Goal: Task Accomplishment & Management: Use online tool/utility

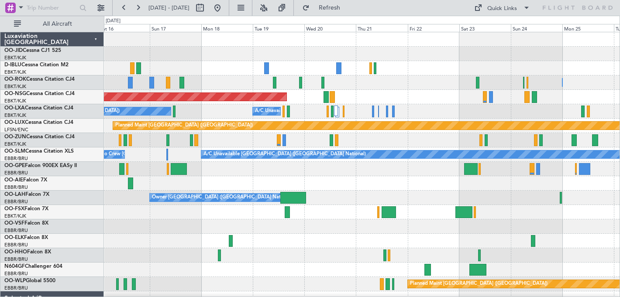
click at [118, 55] on div at bounding box center [362, 54] width 516 height 14
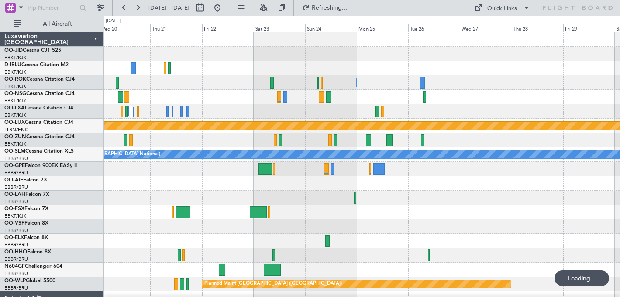
click at [203, 42] on div at bounding box center [362, 39] width 516 height 14
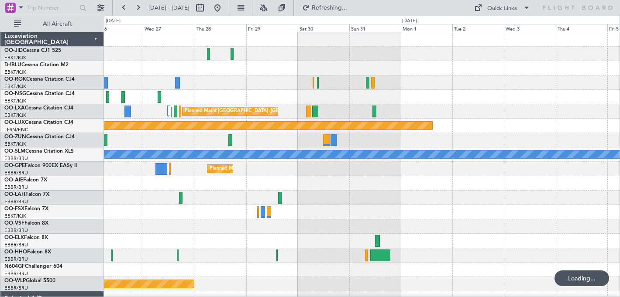
click at [181, 59] on div "Owner [GEOGRAPHIC_DATA]-[GEOGRAPHIC_DATA] Planned Maint [GEOGRAPHIC_DATA] ([GEO…" at bounding box center [362, 205] width 516 height 346
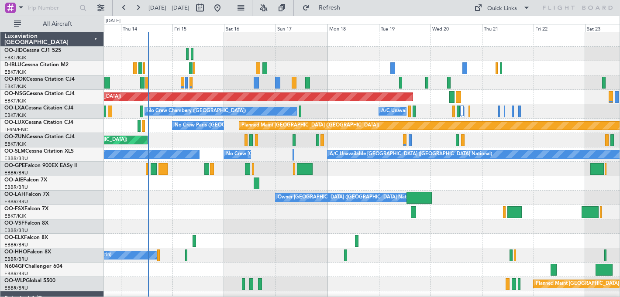
click at [210, 79] on div "No Crew [GEOGRAPHIC_DATA] ([GEOGRAPHIC_DATA] National) Unplanned Maint [GEOGRAP…" at bounding box center [362, 212] width 516 height 360
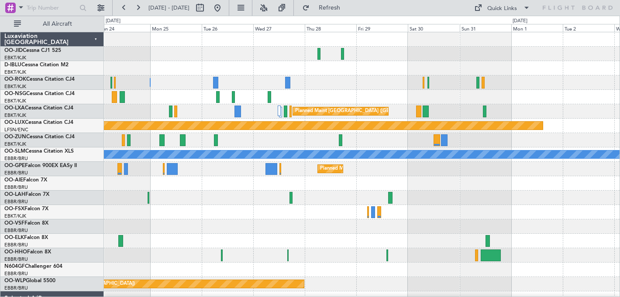
click at [38, 118] on div "Owner [GEOGRAPHIC_DATA]-[GEOGRAPHIC_DATA] Planned Maint [GEOGRAPHIC_DATA] ([GEO…" at bounding box center [310, 157] width 620 height 282
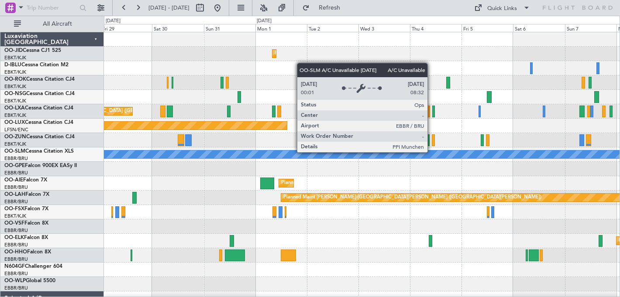
click at [351, 154] on div "A/C Unavailable [GEOGRAPHIC_DATA] ([GEOGRAPHIC_DATA] National)" at bounding box center [362, 155] width 1546 height 8
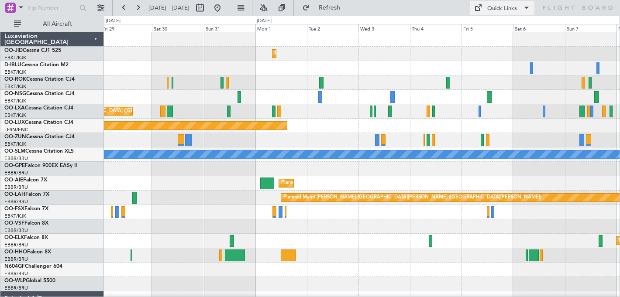
click at [510, 7] on div "Quick Links" at bounding box center [502, 8] width 30 height 9
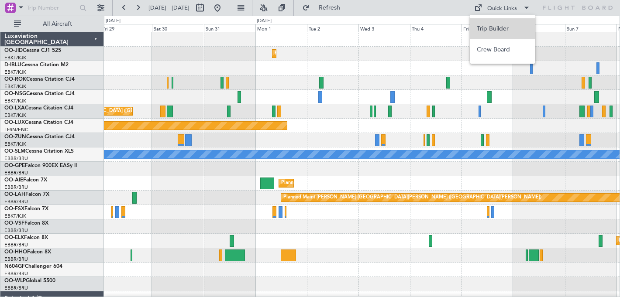
click at [496, 28] on button "Trip Builder" at bounding box center [502, 28] width 65 height 21
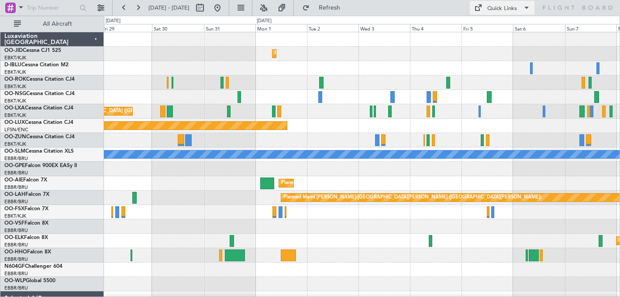
click at [506, 10] on div "Quick Links" at bounding box center [502, 8] width 30 height 9
click at [223, 7] on div at bounding box center [310, 148] width 620 height 297
click at [207, 9] on button at bounding box center [200, 8] width 14 height 14
select select "8"
select select "2025"
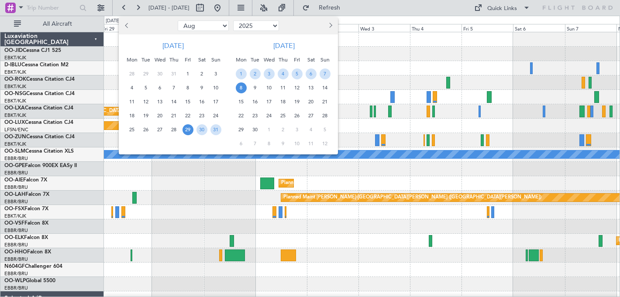
click at [332, 24] on button "Next month" at bounding box center [330, 26] width 10 height 14
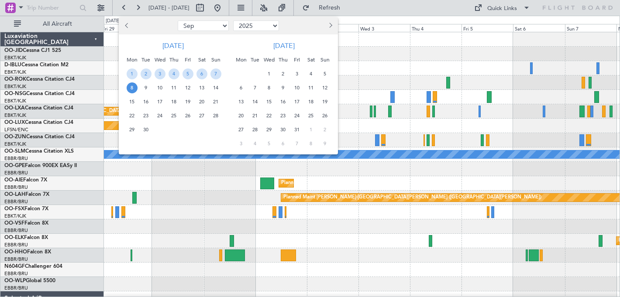
click at [241, 87] on span "6" at bounding box center [241, 88] width 11 height 11
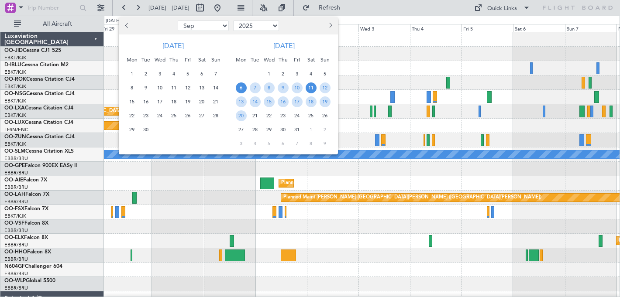
click at [310, 87] on span "11" at bounding box center [311, 88] width 11 height 11
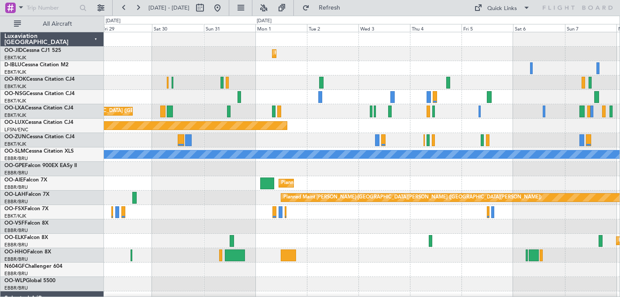
select select "10"
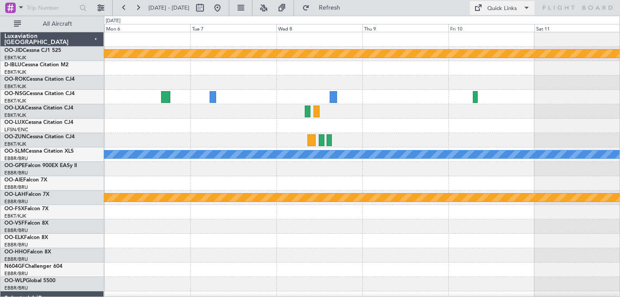
click at [501, 8] on div "Quick Links" at bounding box center [502, 8] width 30 height 9
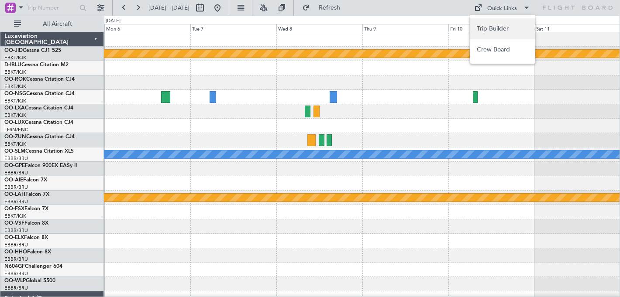
click at [491, 30] on button "Trip Builder" at bounding box center [502, 28] width 65 height 21
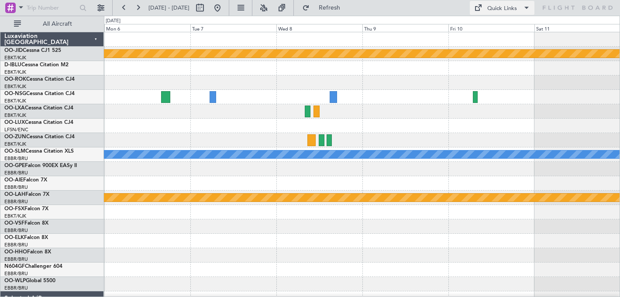
click at [494, 11] on div "Quick Links" at bounding box center [502, 8] width 30 height 9
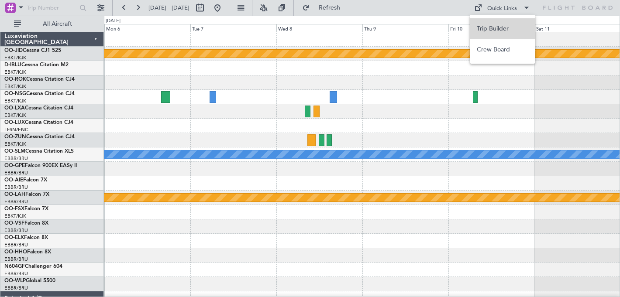
click at [492, 31] on button "Trip Builder" at bounding box center [502, 28] width 65 height 21
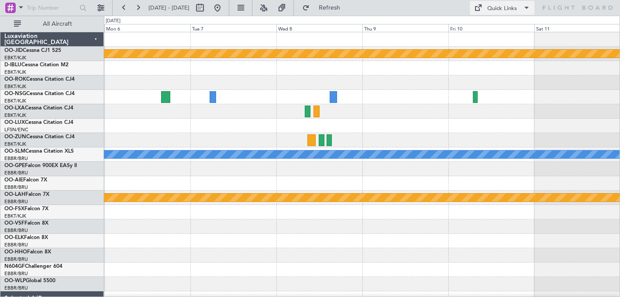
click at [507, 8] on div "Quick Links" at bounding box center [502, 8] width 30 height 9
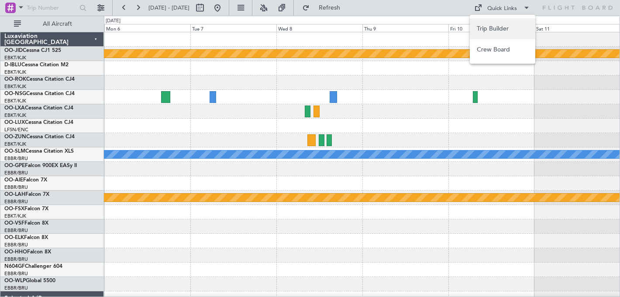
click at [496, 29] on button "Trip Builder" at bounding box center [502, 28] width 65 height 21
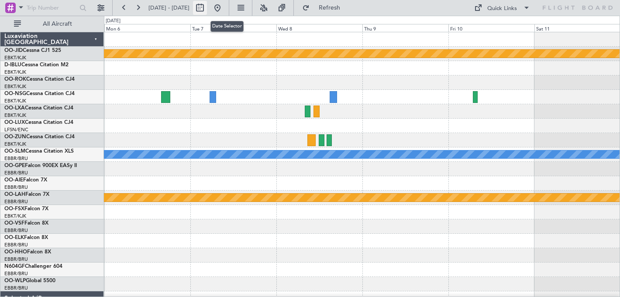
click at [207, 8] on button at bounding box center [200, 8] width 14 height 14
select select "10"
select select "2025"
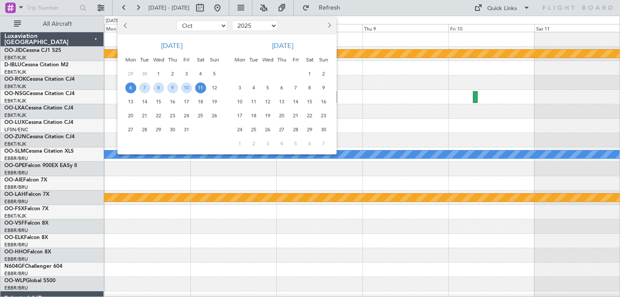
click at [125, 26] on span "Previous month" at bounding box center [126, 25] width 5 height 5
select select "9"
click at [134, 72] on span "1" at bounding box center [130, 74] width 11 height 11
click at [212, 75] on span "7" at bounding box center [214, 74] width 11 height 11
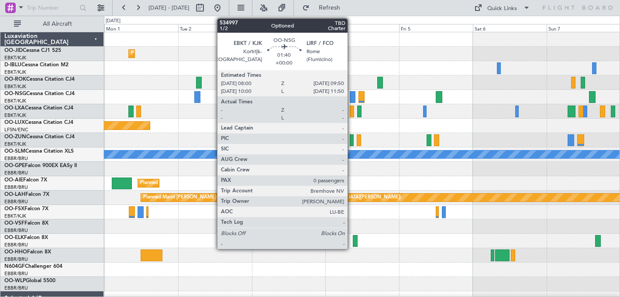
click at [351, 95] on div at bounding box center [353, 97] width 6 height 12
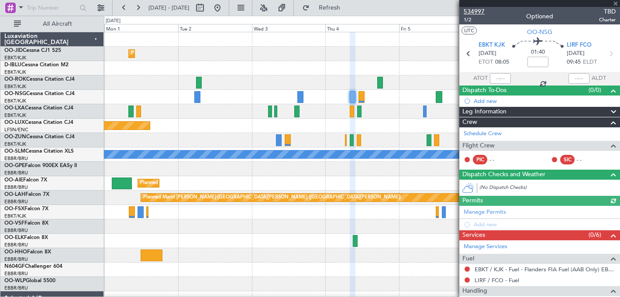
click at [474, 12] on span "534997" at bounding box center [474, 11] width 21 height 9
click at [616, 4] on span at bounding box center [615, 4] width 9 height 8
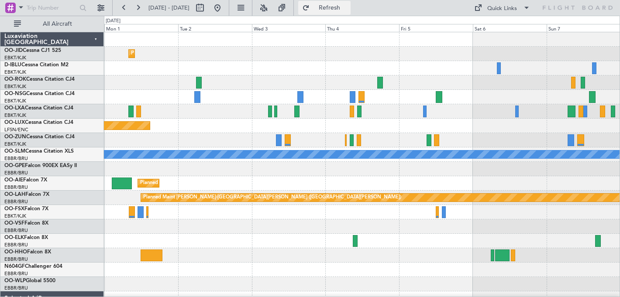
click at [348, 5] on span "Refresh" at bounding box center [329, 8] width 37 height 6
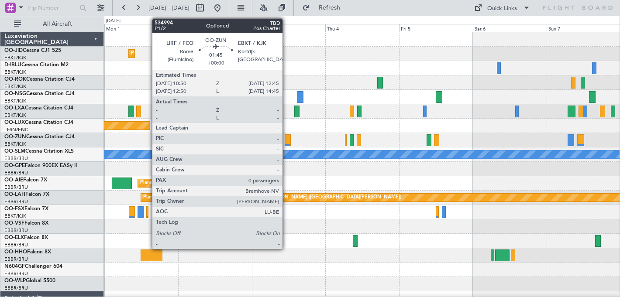
click at [286, 138] on div at bounding box center [288, 140] width 6 height 12
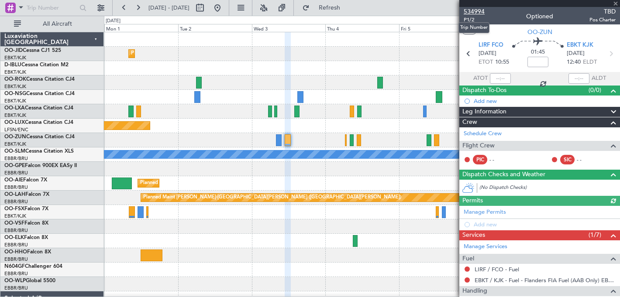
click at [477, 10] on span "534994" at bounding box center [474, 11] width 21 height 9
